Goal: Transaction & Acquisition: Book appointment/travel/reservation

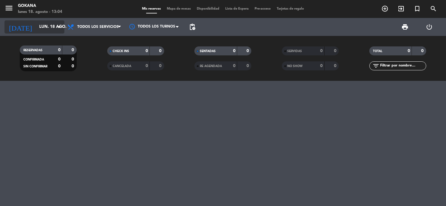
click at [56, 28] on icon "arrow_drop_down" at bounding box center [59, 26] width 7 height 7
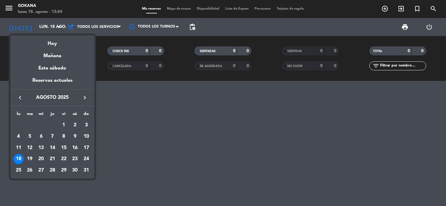
click at [39, 159] on div "20" at bounding box center [41, 159] width 10 height 10
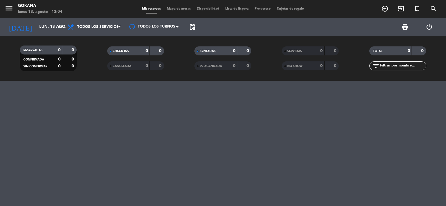
type input "mié. 20 ago."
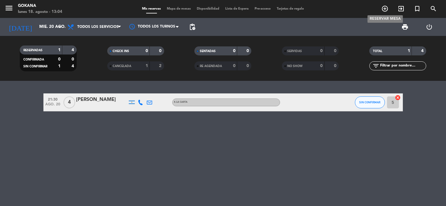
click at [380, 8] on span "add_circle_outline" at bounding box center [385, 9] width 16 height 10
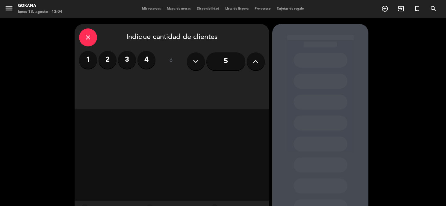
click at [107, 63] on label "2" at bounding box center [108, 60] width 18 height 18
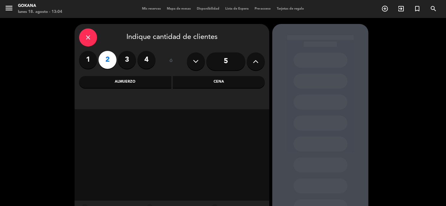
click at [180, 85] on div "Cena" at bounding box center [219, 82] width 92 height 12
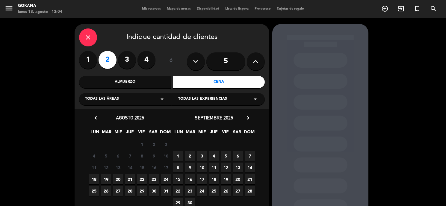
click at [117, 179] on span "20" at bounding box center [118, 179] width 10 height 10
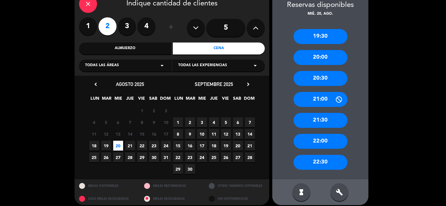
scroll to position [38, 0]
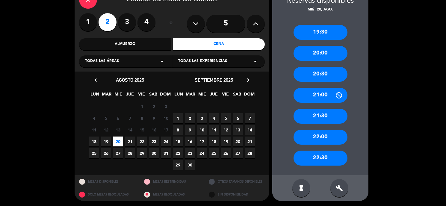
click at [318, 156] on div "22:30" at bounding box center [321, 158] width 54 height 15
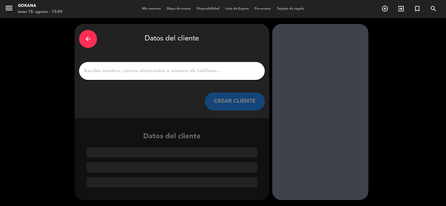
scroll to position [0, 0]
click at [165, 74] on input "1" at bounding box center [172, 71] width 177 height 8
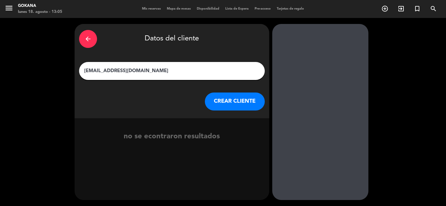
type input "[EMAIL_ADDRESS][DOMAIN_NAME]"
click at [237, 109] on button "CREAR CLIENTE" at bounding box center [235, 102] width 60 height 18
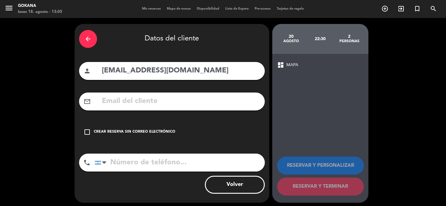
click at [148, 69] on input "[EMAIL_ADDRESS][DOMAIN_NAME]" at bounding box center [180, 71] width 159 height 12
click at [151, 98] on input "text" at bounding box center [180, 101] width 159 height 12
paste input "[EMAIL_ADDRESS][DOMAIN_NAME]"
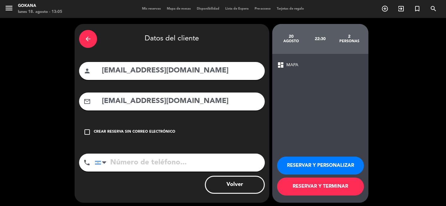
type input "[EMAIL_ADDRESS][DOMAIN_NAME]"
drag, startPoint x: 123, startPoint y: 71, endPoint x: 284, endPoint y: 79, distance: 160.7
click at [285, 77] on div "arrow_back Datos del cliente person [EMAIL_ADDRESS][DOMAIN_NAME] mail_outline […" at bounding box center [223, 113] width 446 height 191
type input "[PERSON_NAME]"
click at [339, 191] on button "RESERVAR Y TERMINAR" at bounding box center [320, 187] width 87 height 18
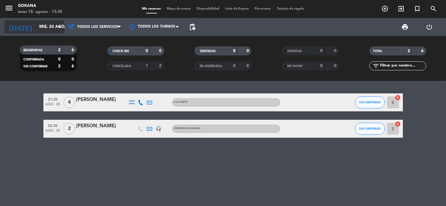
click at [37, 28] on input "mié. 20 ago." at bounding box center [64, 27] width 57 height 11
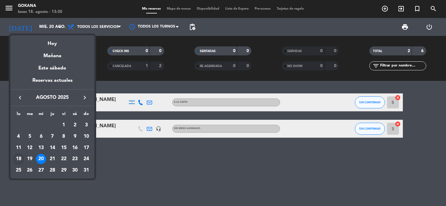
click at [17, 157] on div "18" at bounding box center [18, 159] width 10 height 10
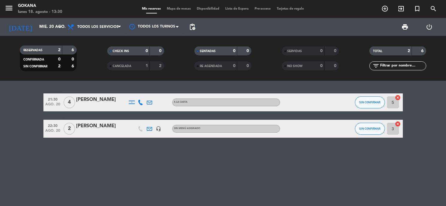
type input "lun. 18 ago."
